Goal: Check status: Check status

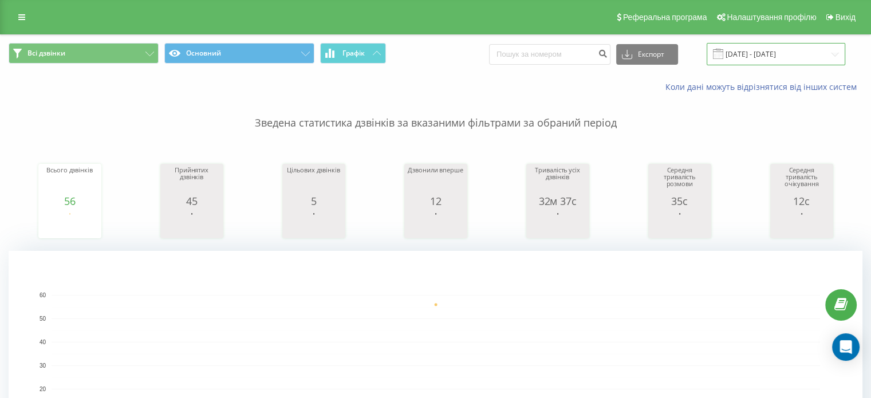
click at [801, 54] on input "[DATE] - [DATE]" at bounding box center [775, 54] width 139 height 22
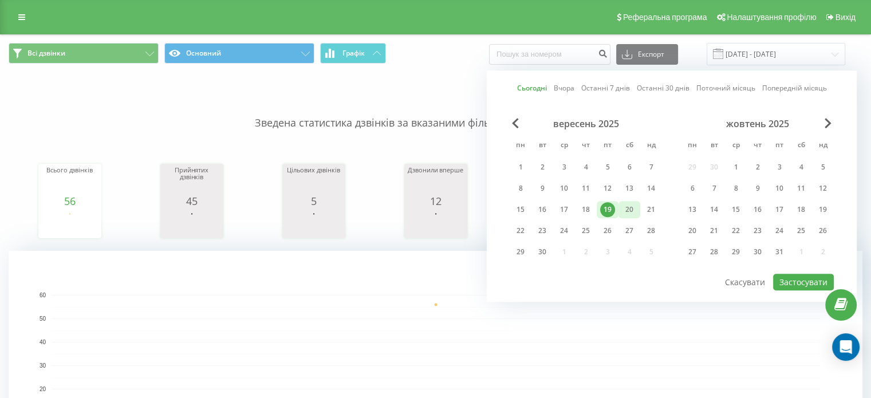
click at [629, 208] on div "20" at bounding box center [629, 209] width 15 height 15
click at [628, 209] on div "20" at bounding box center [629, 209] width 15 height 15
click at [798, 283] on button "Застосувати" at bounding box center [803, 282] width 61 height 17
type input "[DATE] - [DATE]"
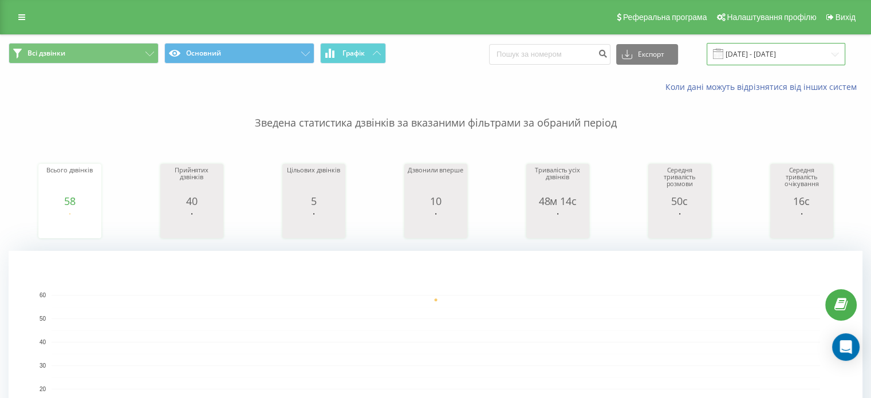
click at [761, 54] on input "[DATE] - [DATE]" at bounding box center [775, 54] width 139 height 22
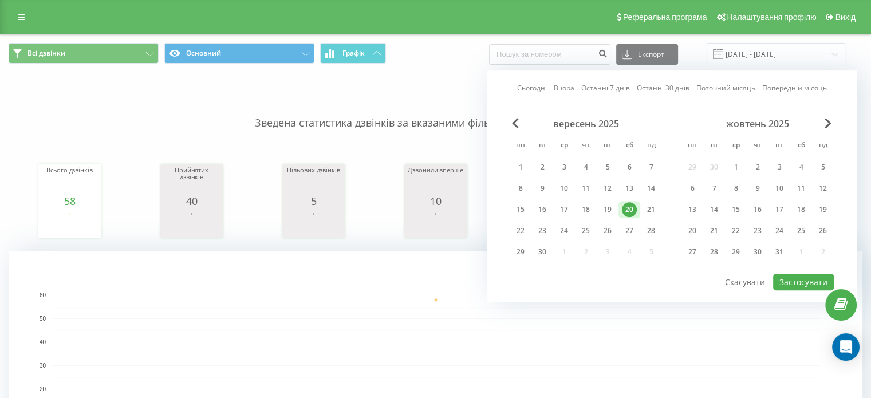
click at [401, 89] on div "Коли дані можуть відрізнятися вiд інших систем" at bounding box center [598, 86] width 543 height 11
